Goal: Information Seeking & Learning: Learn about a topic

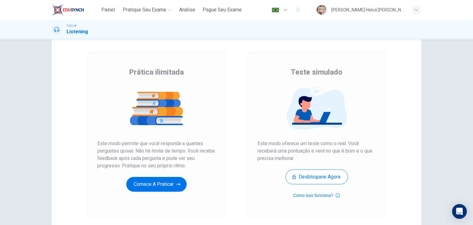
scroll to position [27, 0]
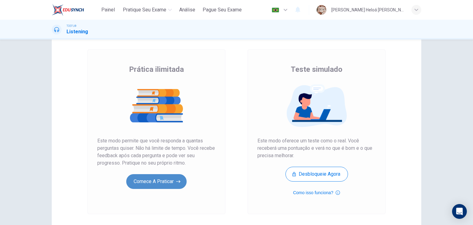
click at [161, 180] on button "Comece a praticar" at bounding box center [156, 181] width 60 height 15
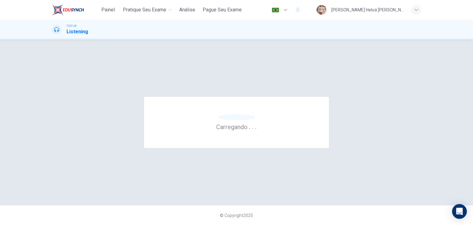
scroll to position [0, 0]
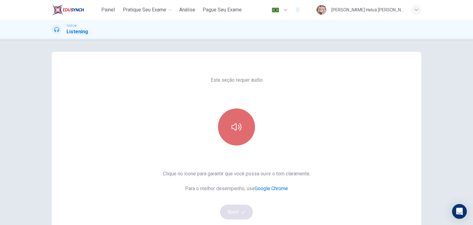
click at [232, 129] on icon "button" at bounding box center [237, 127] width 10 height 10
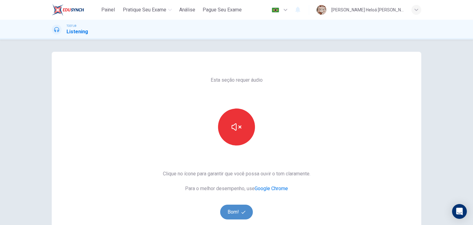
click at [237, 215] on button "Bom!" at bounding box center [236, 211] width 33 height 15
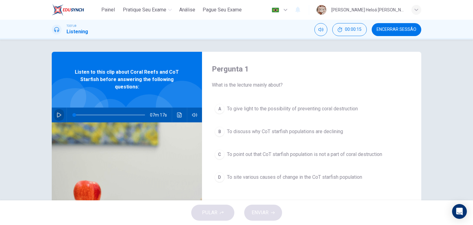
click at [59, 113] on icon "button" at bounding box center [59, 114] width 5 height 5
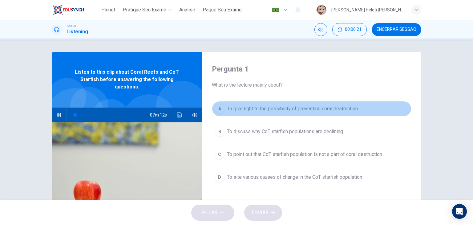
click at [219, 107] on div "A" at bounding box center [220, 109] width 10 height 10
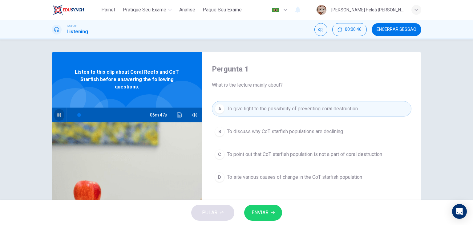
click at [61, 115] on button "button" at bounding box center [59, 114] width 10 height 15
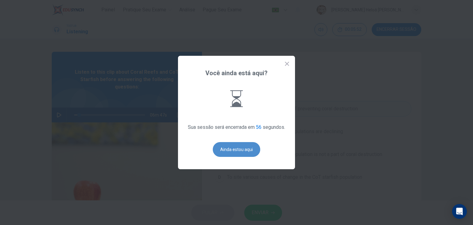
click at [241, 148] on button "Ainda estou aqui" at bounding box center [236, 149] width 47 height 15
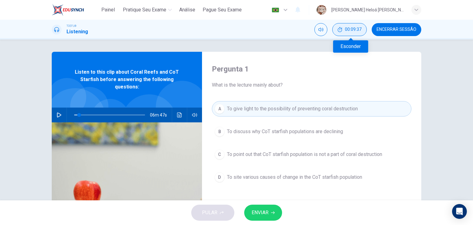
click at [340, 30] on icon "Esconder" at bounding box center [340, 29] width 5 height 5
click at [345, 30] on icon "Silenciar" at bounding box center [342, 29] width 5 height 5
click at [345, 30] on icon "Desilenciar" at bounding box center [342, 29] width 5 height 5
click at [358, 29] on button "Mostrar" at bounding box center [360, 29] width 13 height 13
click at [251, 92] on div "Pergunta 1 What is the lecture mainly about? A To give light to the possibility…" at bounding box center [311, 159] width 219 height 214
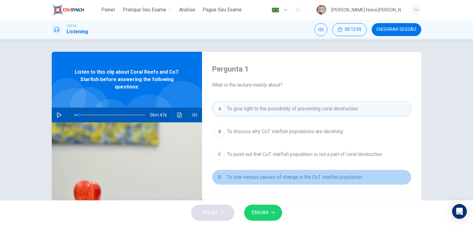
click at [219, 175] on div "D" at bounding box center [220, 177] width 10 height 10
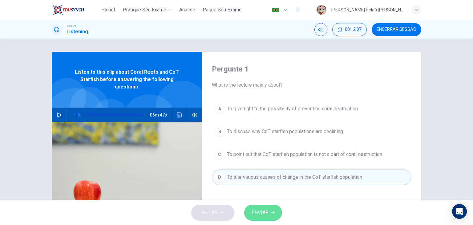
click at [262, 210] on span "ENVIAR" at bounding box center [260, 212] width 17 height 9
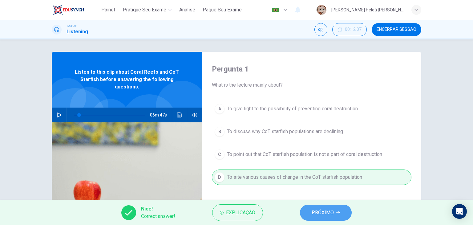
click at [312, 212] on span "PRÓXIMO" at bounding box center [323, 212] width 22 height 9
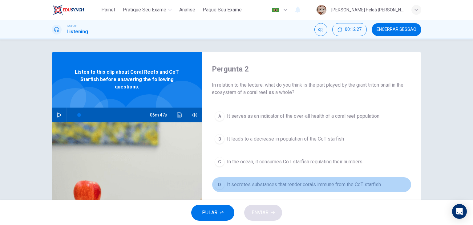
click at [219, 180] on div "D" at bounding box center [220, 185] width 10 height 10
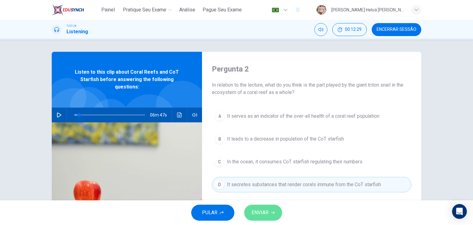
click at [259, 215] on span "ENVIAR" at bounding box center [260, 212] width 17 height 9
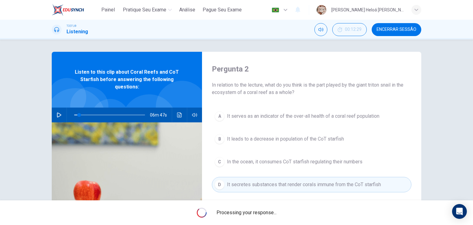
type input "7"
